Goal: Task Accomplishment & Management: Manage account settings

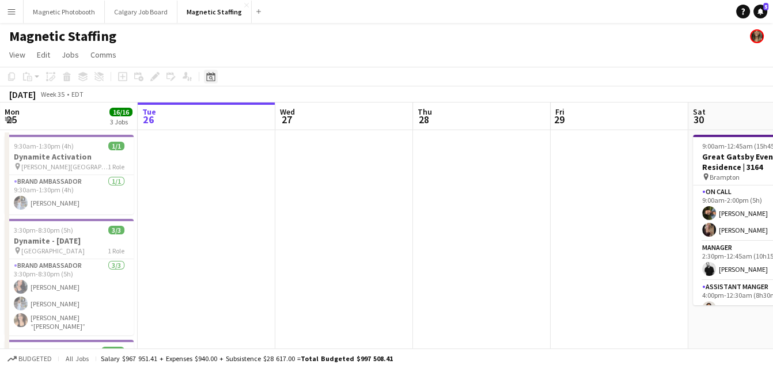
click at [209, 74] on icon at bounding box center [210, 76] width 9 height 9
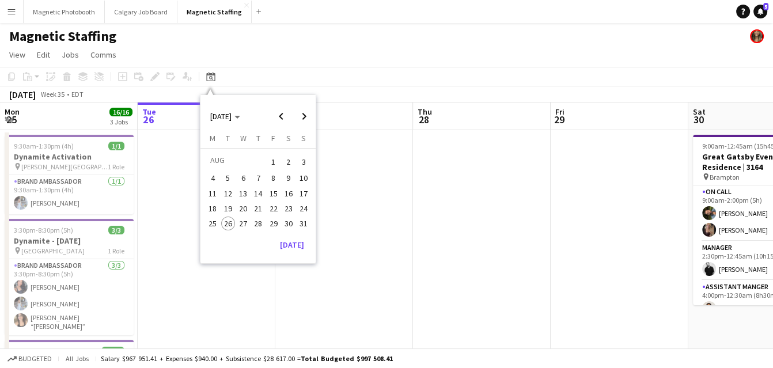
click at [257, 222] on span "28" at bounding box center [258, 223] width 14 height 14
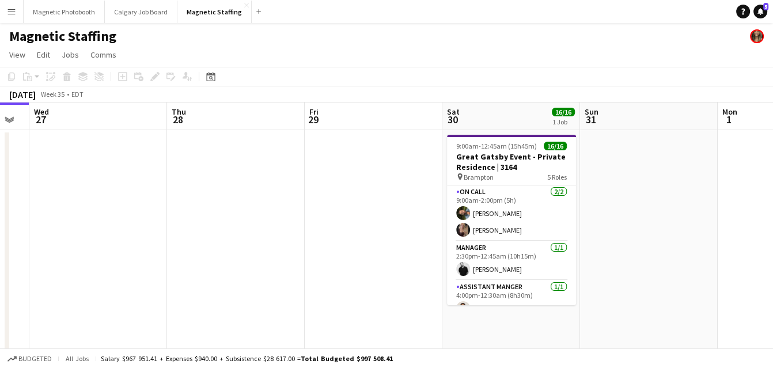
drag, startPoint x: 421, startPoint y: 246, endPoint x: 158, endPoint y: 279, distance: 265.7
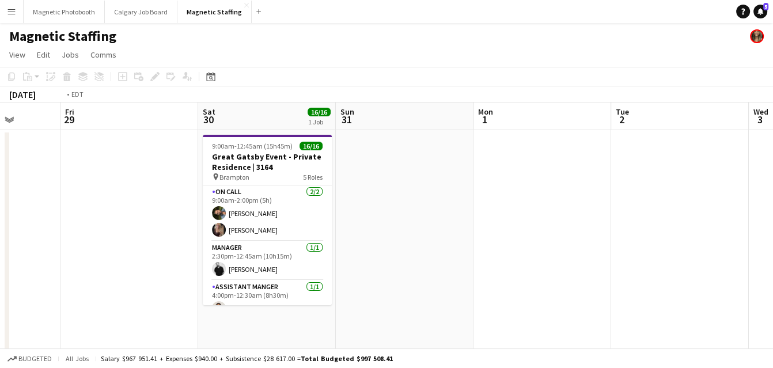
drag, startPoint x: 520, startPoint y: 230, endPoint x: 3, endPoint y: 297, distance: 521.8
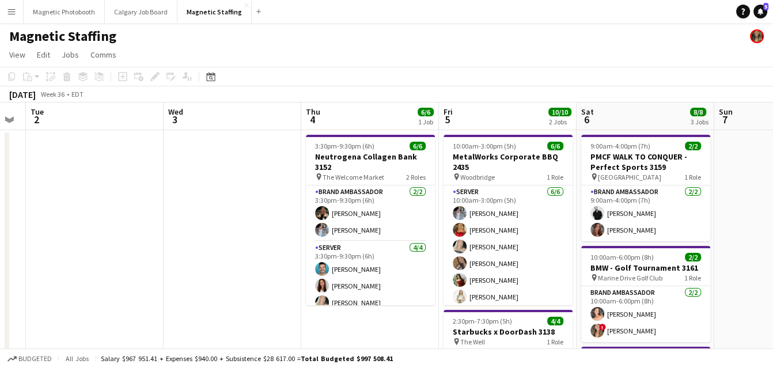
drag, startPoint x: 218, startPoint y: 259, endPoint x: 139, endPoint y: 273, distance: 79.7
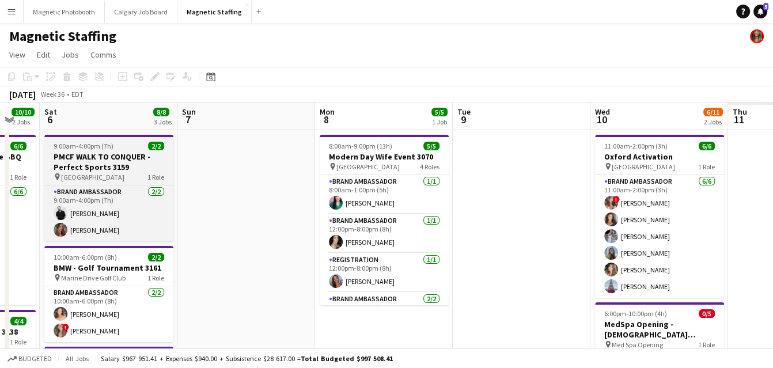
drag, startPoint x: 298, startPoint y: 175, endPoint x: 43, endPoint y: 184, distance: 255.2
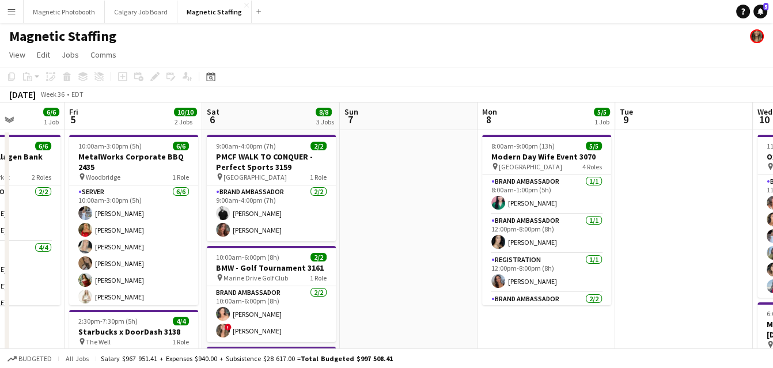
drag, startPoint x: 63, startPoint y: 185, endPoint x: 248, endPoint y: 164, distance: 186.6
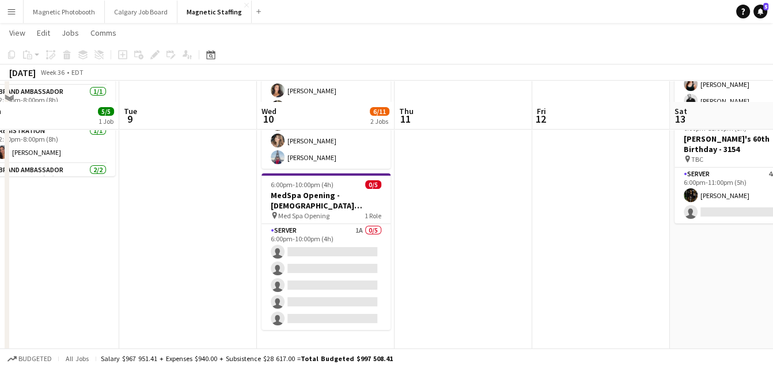
scroll to position [45, 0]
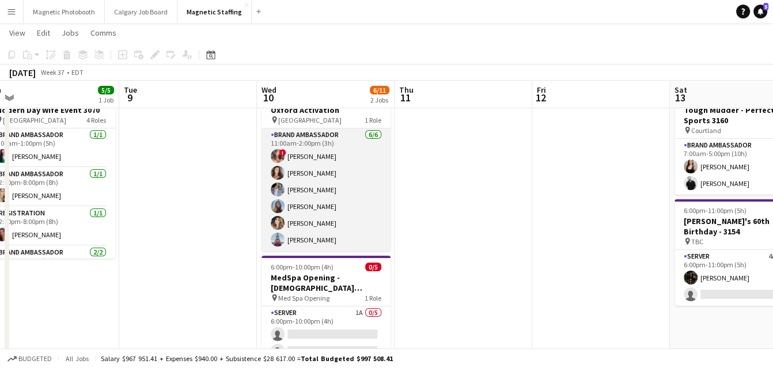
click at [344, 191] on app-card-role "Brand Ambassador [DATE] 11:00am-2:00pm (3h) ! [PERSON_NAME] [PERSON_NAME] [PERS…" at bounding box center [325, 189] width 129 height 123
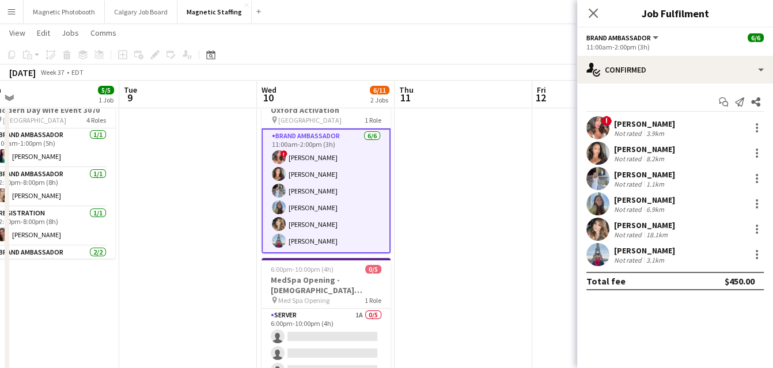
click at [736, 47] on div "11:00am-2:00pm (3h)" at bounding box center [674, 47] width 177 height 9
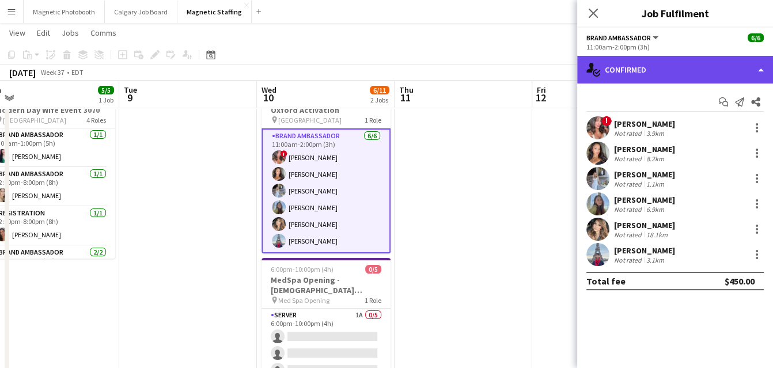
click at [709, 65] on div "single-neutral-actions-check-2 Confirmed" at bounding box center [675, 70] width 196 height 28
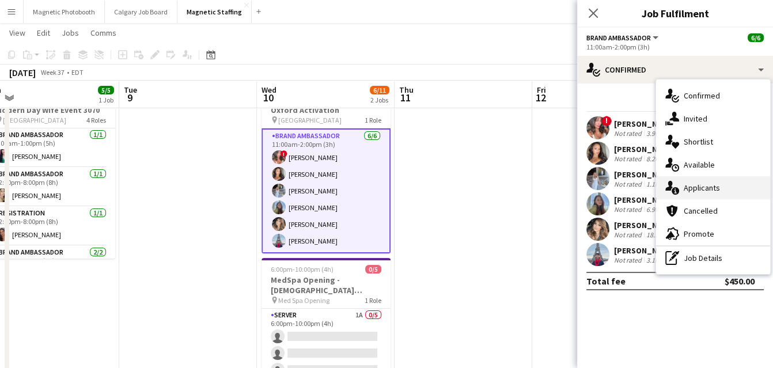
click at [699, 191] on div "single-neutral-actions-information Applicants" at bounding box center [713, 187] width 114 height 23
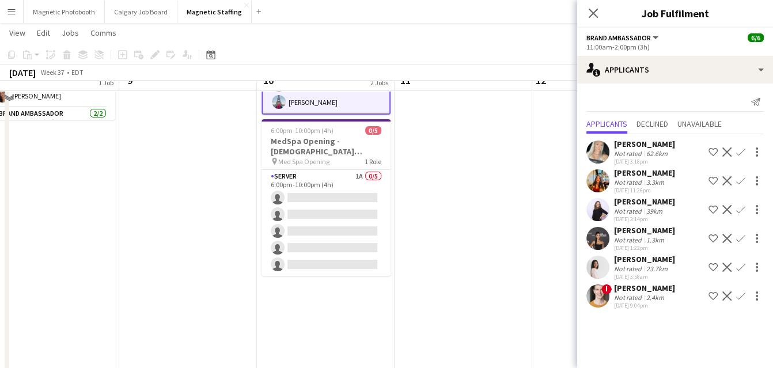
scroll to position [166, 0]
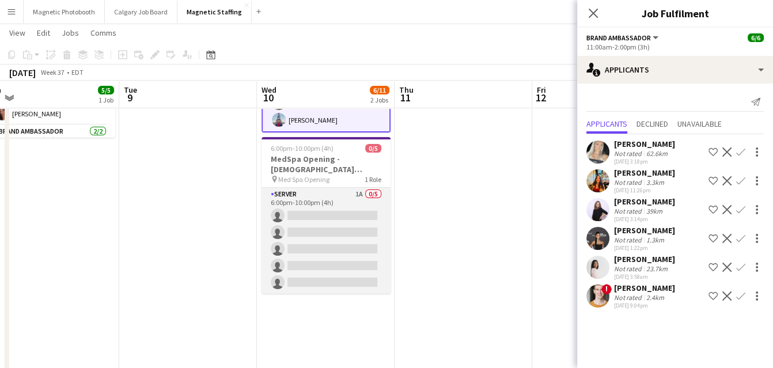
click at [361, 245] on app-card-role "Server 1A 0/5 6:00pm-10:00pm (4h) single-neutral-actions single-neutral-actions…" at bounding box center [325, 241] width 129 height 106
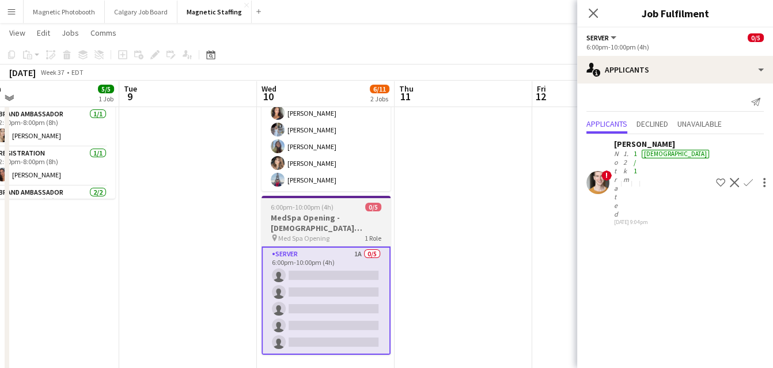
scroll to position [102, 0]
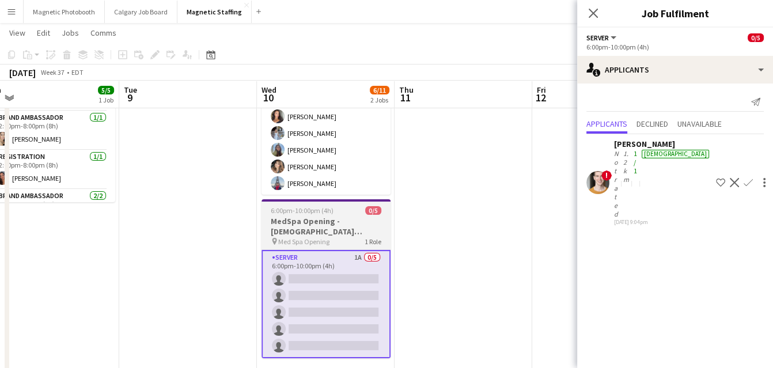
click at [330, 221] on h3 "MedSpa Opening - [DEMOGRAPHIC_DATA] Servers / Models" at bounding box center [325, 226] width 129 height 21
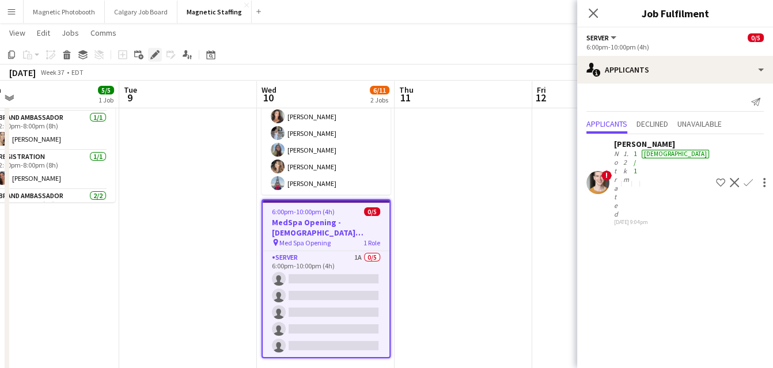
click at [155, 56] on icon "Edit" at bounding box center [154, 54] width 9 height 9
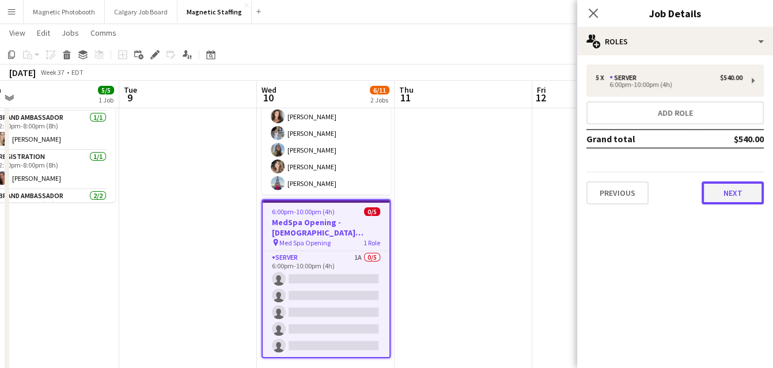
click at [737, 193] on button "Next" at bounding box center [732, 192] width 62 height 23
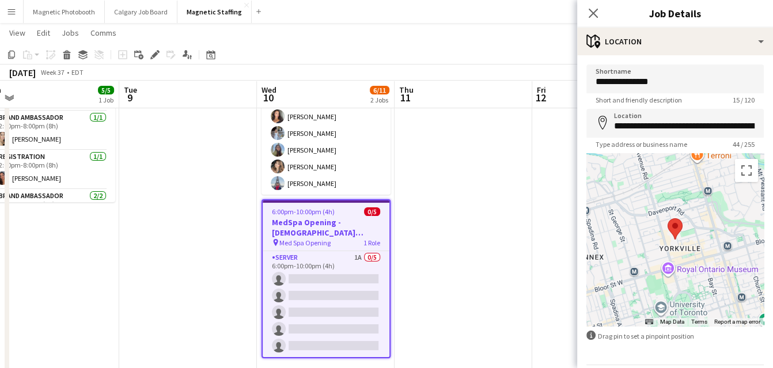
click at [492, 270] on app-date-cell at bounding box center [463, 269] width 138 height 485
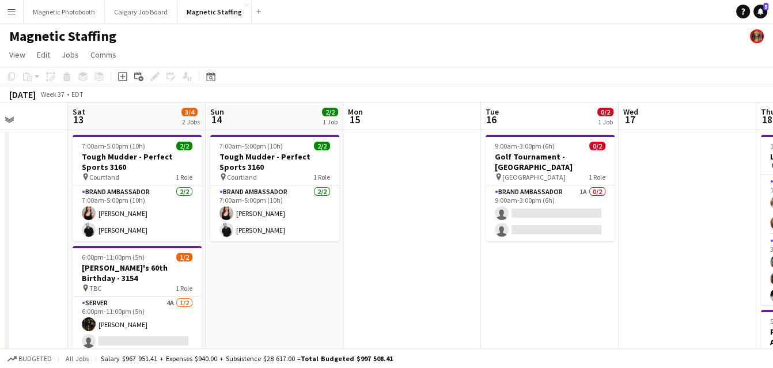
scroll to position [0, 332]
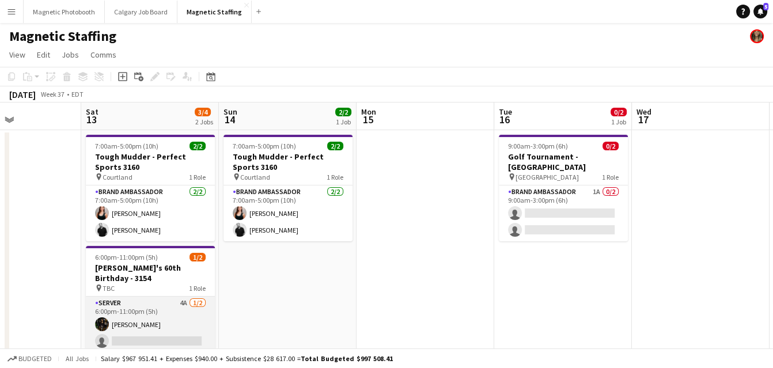
click at [206, 310] on app-card-role "Server 4A [DATE] 6:00pm-11:00pm (5h) [PERSON_NAME] single-neutral-actions" at bounding box center [150, 325] width 129 height 56
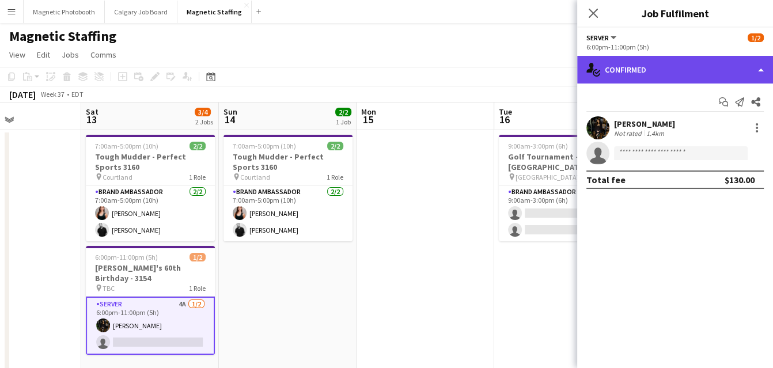
click at [665, 78] on div "single-neutral-actions-check-2 Confirmed" at bounding box center [675, 70] width 196 height 28
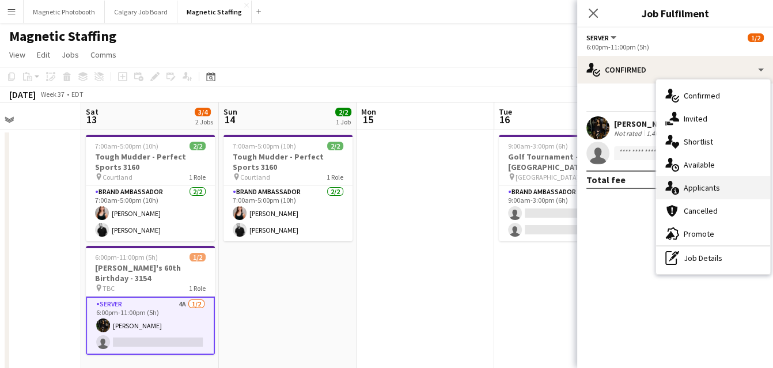
click at [685, 185] on div "single-neutral-actions-information Applicants" at bounding box center [713, 187] width 114 height 23
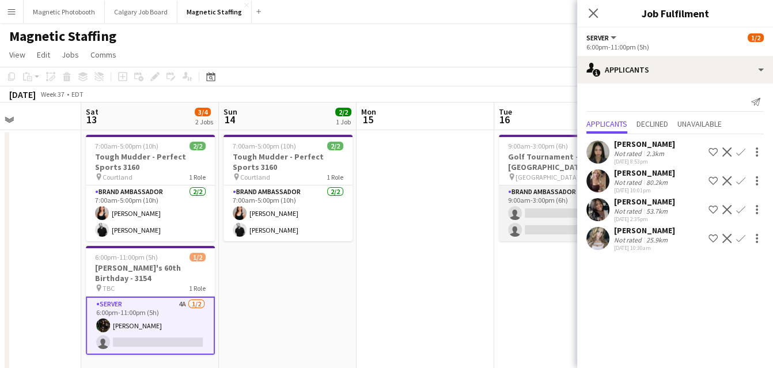
click at [566, 195] on app-card-role "Brand Ambassador 1A 0/2 9:00am-3:00pm (6h) single-neutral-actions single-neutra…" at bounding box center [563, 213] width 129 height 56
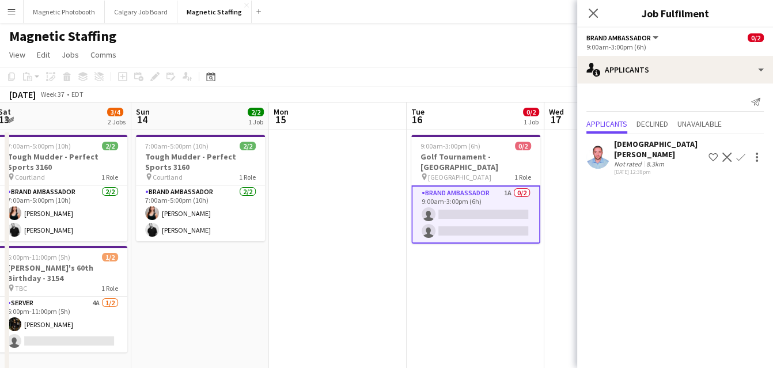
scroll to position [0, 307]
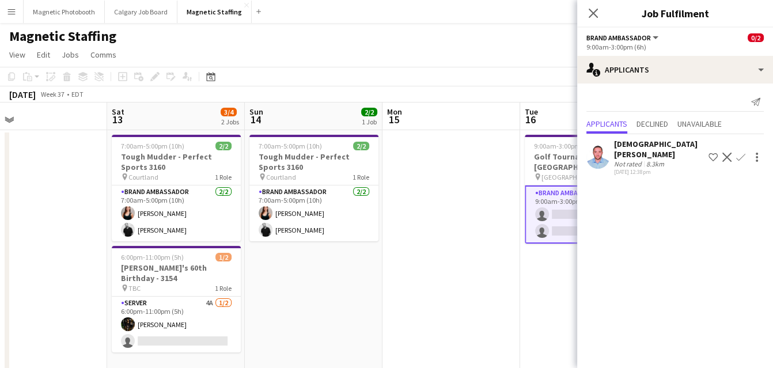
drag, startPoint x: 566, startPoint y: 195, endPoint x: 314, endPoint y: 216, distance: 252.5
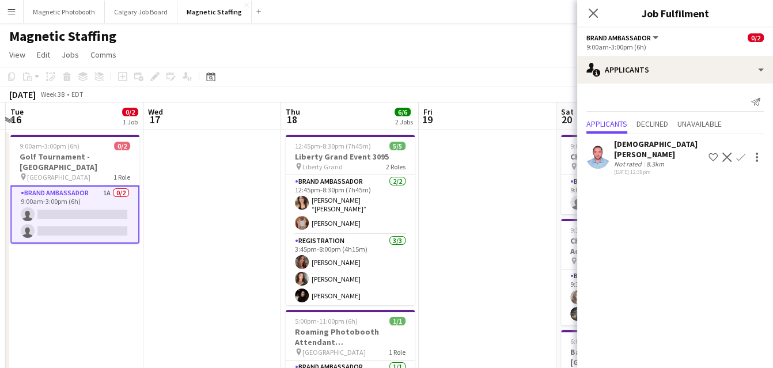
drag, startPoint x: 475, startPoint y: 234, endPoint x: 250, endPoint y: 237, distance: 224.6
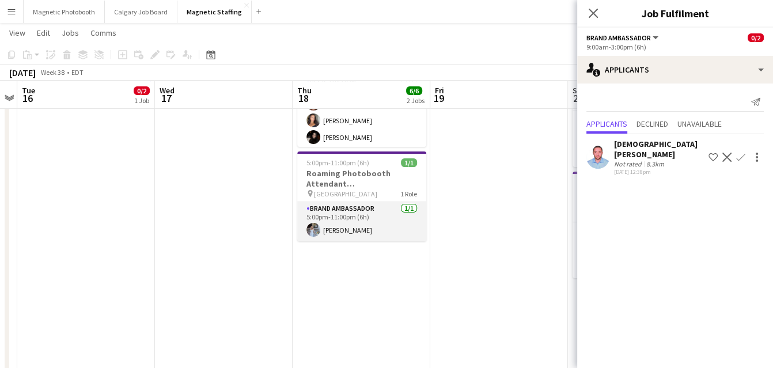
scroll to position [0, 395]
click at [374, 226] on app-card-role "Brand Ambassador [DATE] 5:00pm-11:00pm (6h) [PERSON_NAME]" at bounding box center [362, 221] width 129 height 39
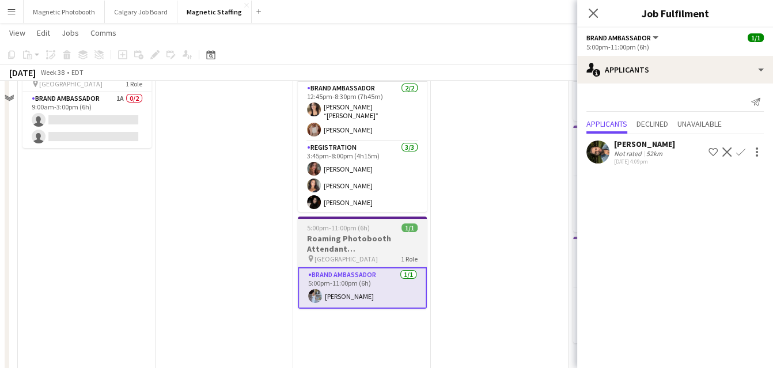
scroll to position [0, 0]
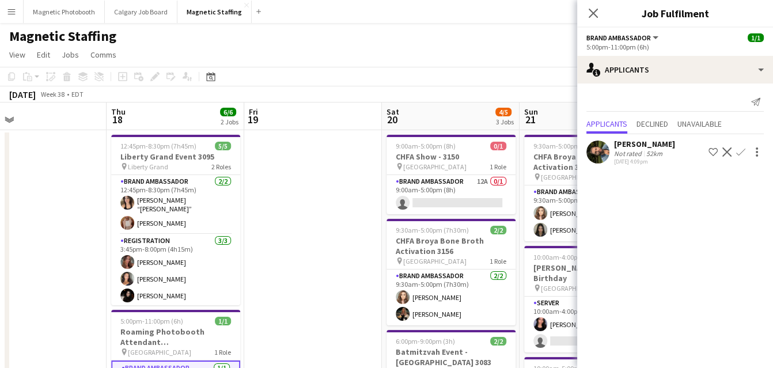
drag, startPoint x: 476, startPoint y: 176, endPoint x: 91, endPoint y: 177, distance: 385.2
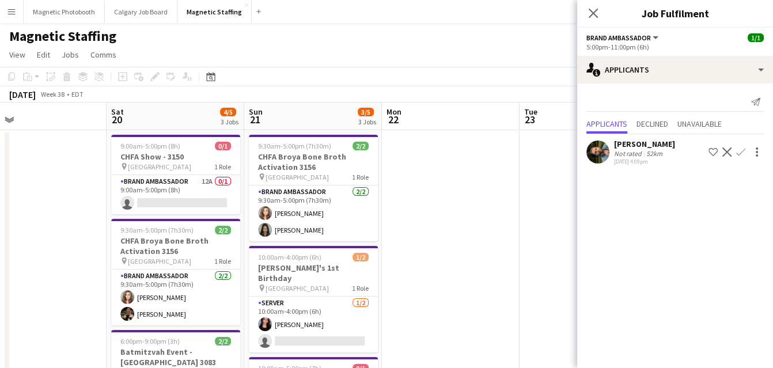
scroll to position [0, 503]
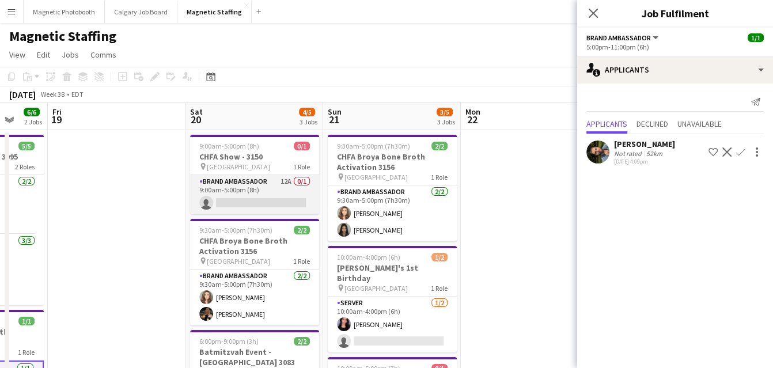
click at [259, 202] on app-card-role "Brand Ambassador 12A 0/1 9:00am-5:00pm (8h) single-neutral-actions" at bounding box center [254, 194] width 129 height 39
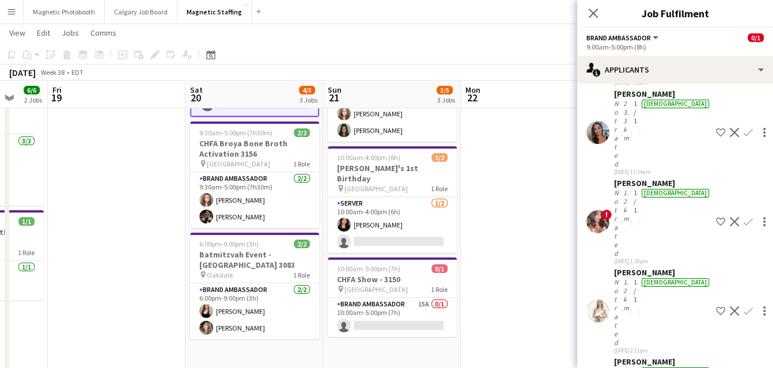
scroll to position [98, 0]
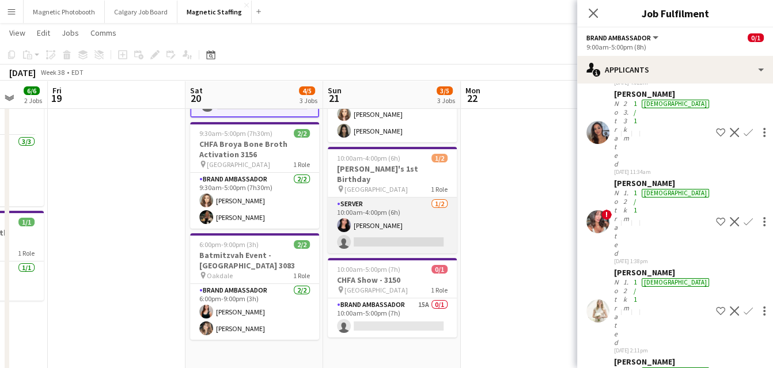
click at [411, 222] on app-card-role "Server [DATE] 10:00am-4:00pm (6h) [PERSON_NAME] single-neutral-actions" at bounding box center [392, 225] width 129 height 56
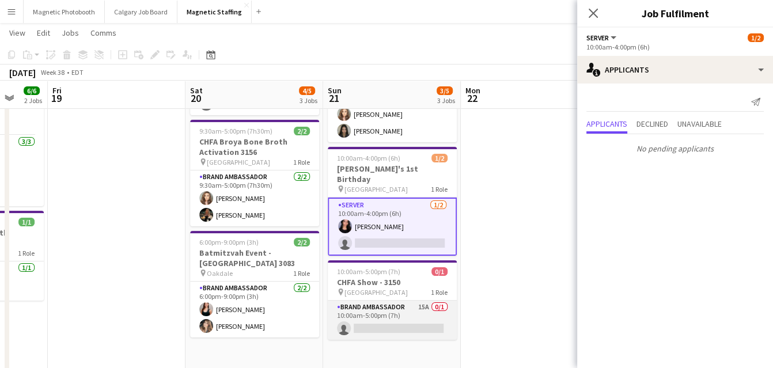
click at [385, 301] on app-card-role "Brand Ambassador 15A 0/1 10:00am-5:00pm (7h) single-neutral-actions" at bounding box center [392, 320] width 129 height 39
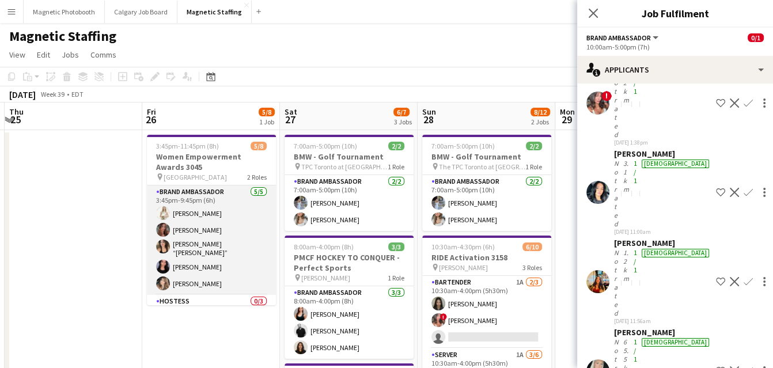
click at [267, 258] on app-card-role "Brand Ambassador [DATE] 3:45pm-9:45pm (6h) [PERSON_NAME] [PERSON_NAME] [PERSON_…" at bounding box center [211, 239] width 129 height 109
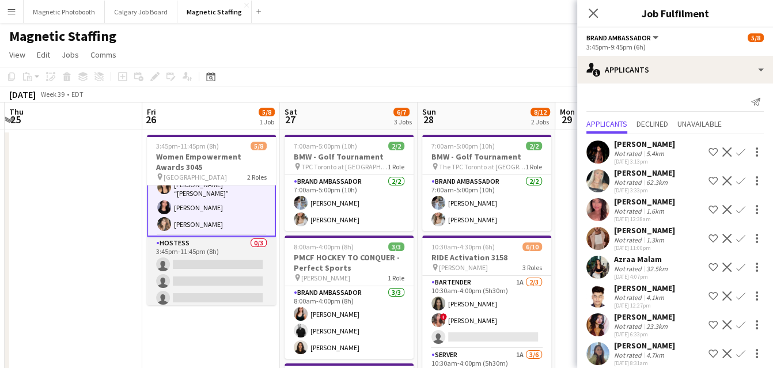
click at [239, 268] on app-card-role "Hostess 0/3 3:45pm-11:45pm (8h) single-neutral-actions single-neutral-actions s…" at bounding box center [211, 273] width 129 height 73
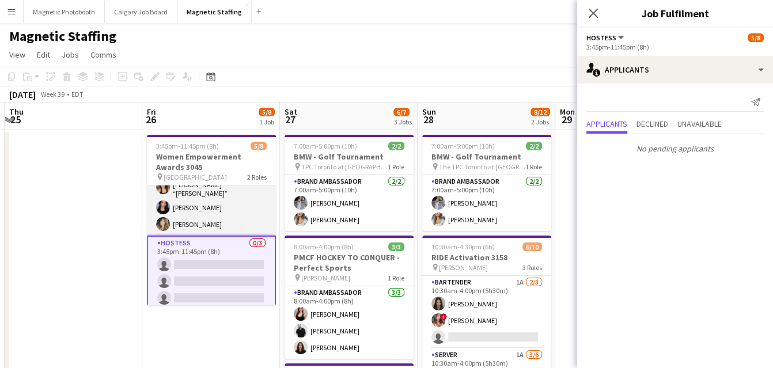
click at [250, 206] on app-card-role "Brand Ambassador [DATE] 3:45pm-9:45pm (6h) [PERSON_NAME] [PERSON_NAME] [PERSON_…" at bounding box center [211, 180] width 129 height 109
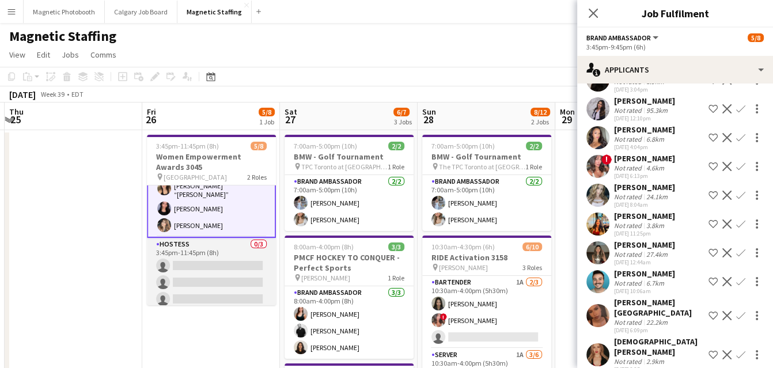
click at [208, 249] on app-card-role "Hostess 0/3 3:45pm-11:45pm (8h) single-neutral-actions single-neutral-actions s…" at bounding box center [211, 274] width 129 height 73
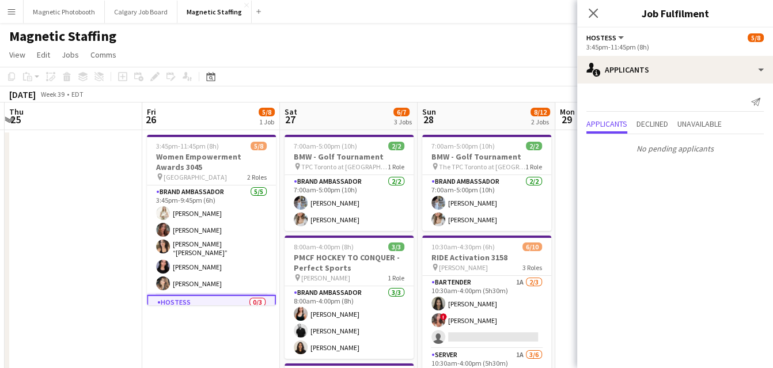
click at [208, 249] on app-card-role "Brand Ambassador [DATE] 3:45pm-9:45pm (6h) [PERSON_NAME] [PERSON_NAME] [PERSON_…" at bounding box center [211, 239] width 129 height 109
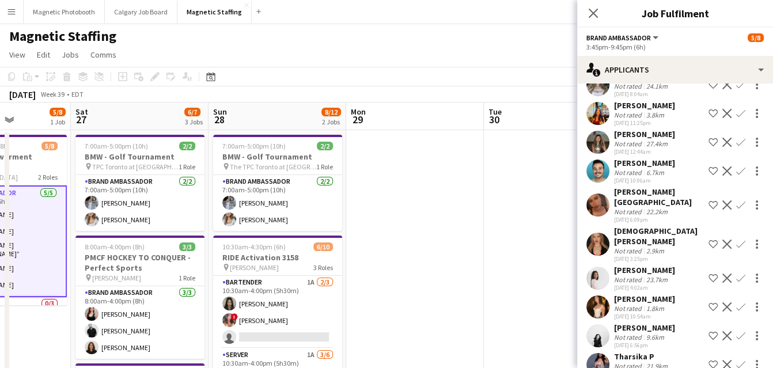
drag, startPoint x: 434, startPoint y: 231, endPoint x: 315, endPoint y: 233, distance: 118.6
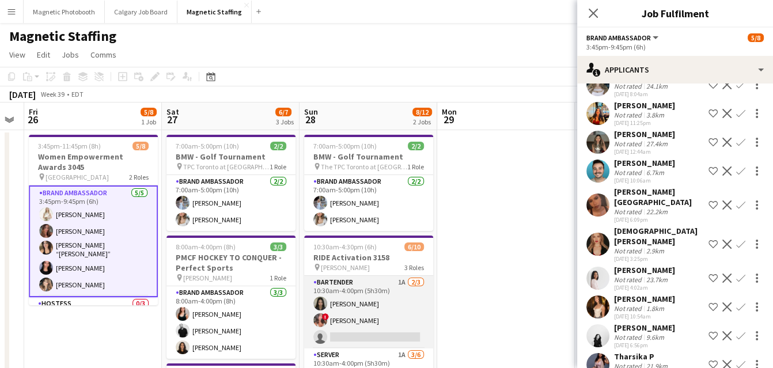
click at [318, 326] on app-user-avatar at bounding box center [320, 320] width 14 height 14
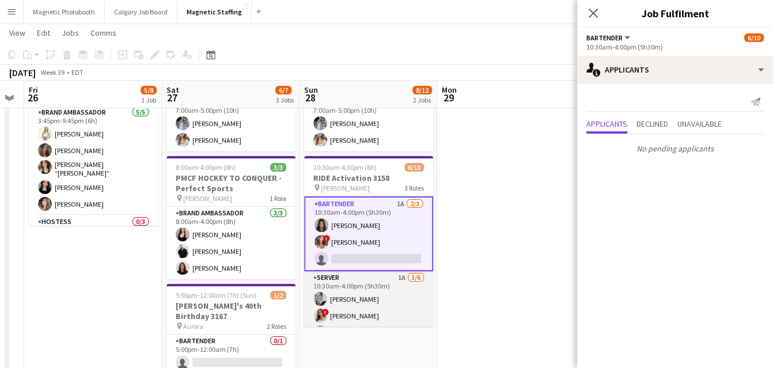
click at [379, 311] on app-card-role "Server 1A [DATE] 10:30am-4:00pm (5h30m) [PERSON_NAME] ! [PERSON_NAME] [PERSON_N…" at bounding box center [368, 332] width 129 height 123
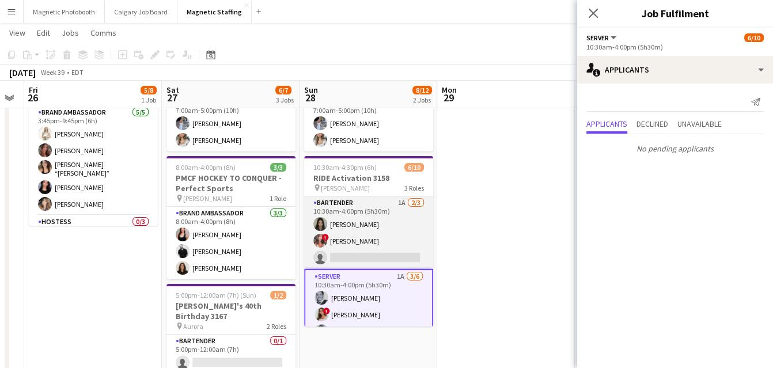
click at [384, 250] on app-card-role "Bartender 1A [DATE] 10:30am-4:00pm (5h30m) [PERSON_NAME] ! [PERSON_NAME] single…" at bounding box center [368, 232] width 129 height 73
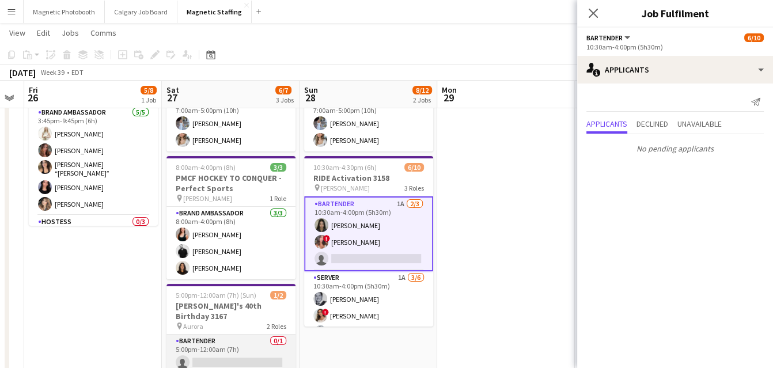
click at [268, 335] on app-card-role "Bartender 0/1 5:00pm-12:00am (7h) single-neutral-actions" at bounding box center [230, 354] width 129 height 39
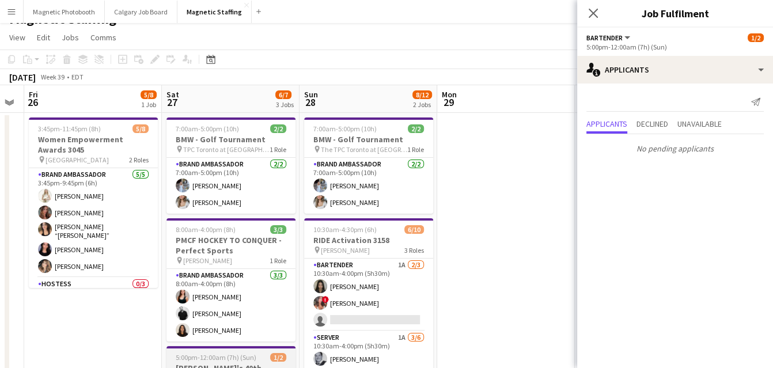
click at [273, 283] on app-card-role "Brand Ambassador [DATE] 8:00am-4:00pm (8h) [PERSON_NAME] [PERSON_NAME] [PERSON_…" at bounding box center [230, 305] width 129 height 73
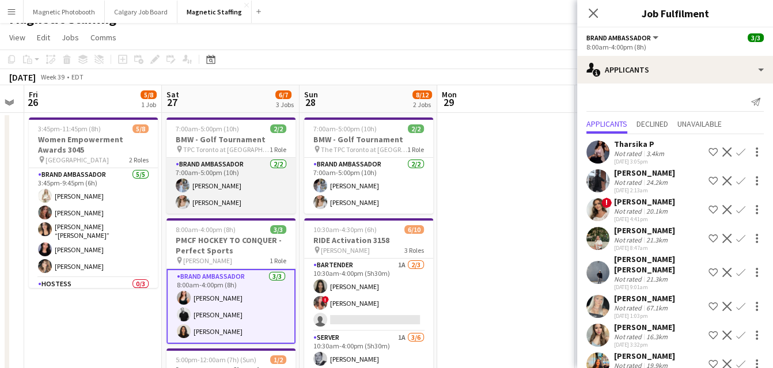
click at [261, 174] on app-card-role "Brand Ambassador [DATE] 7:00am-5:00pm (10h) [PERSON_NAME] [PERSON_NAME]" at bounding box center [230, 186] width 129 height 56
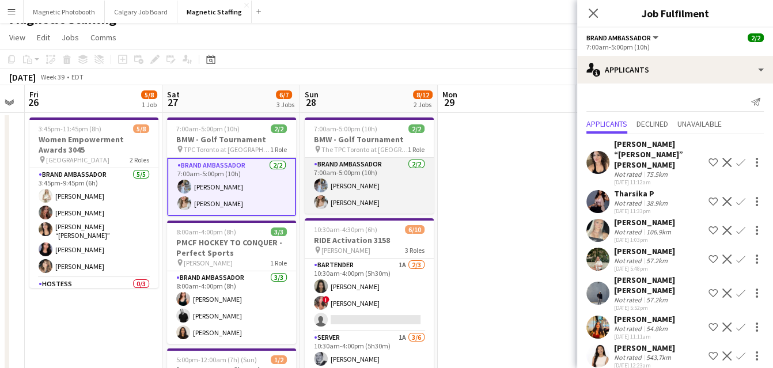
click at [360, 184] on app-card-role "Brand Ambassador [DATE] 7:00am-5:00pm (10h) [PERSON_NAME] [PERSON_NAME]" at bounding box center [369, 186] width 129 height 56
